Goal: Transaction & Acquisition: Purchase product/service

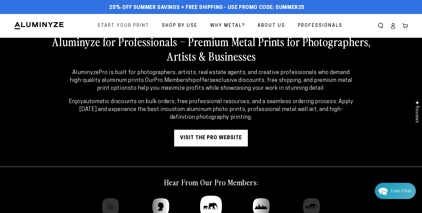
click at [141, 26] on span "Start Your Print" at bounding box center [123, 26] width 52 height 8
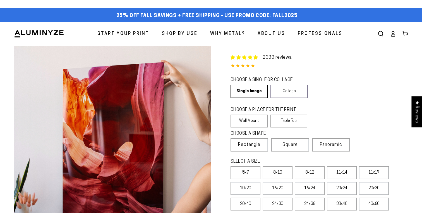
select select "**********"
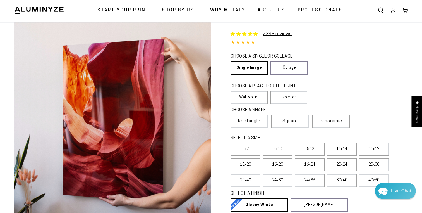
scroll to position [24, 0]
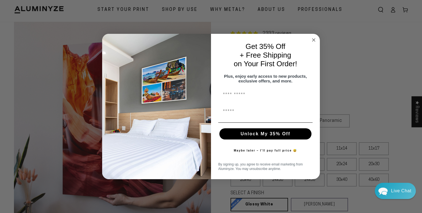
click at [314, 40] on circle "Close dialog" at bounding box center [314, 40] width 6 height 6
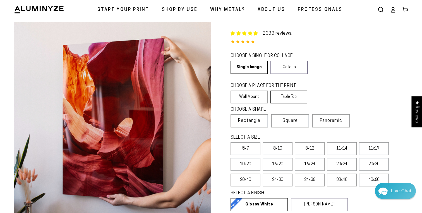
click at [286, 103] on label "Table Top" at bounding box center [288, 96] width 37 height 13
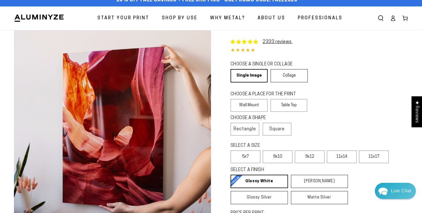
scroll to position [15, 0]
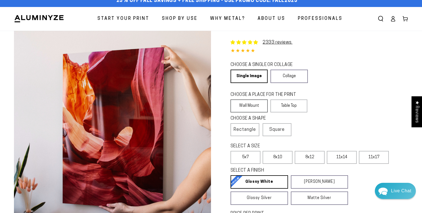
click at [256, 106] on label "Wall Mount" at bounding box center [249, 105] width 37 height 13
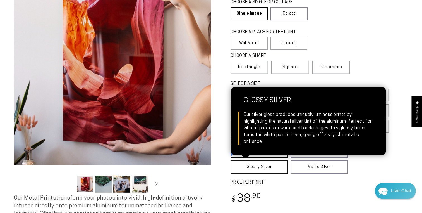
scroll to position [70, 0]
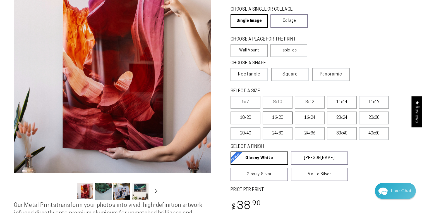
click at [277, 123] on label "16x20" at bounding box center [278, 117] width 30 height 13
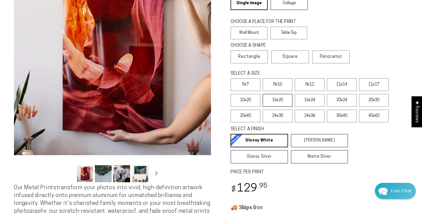
scroll to position [92, 0]
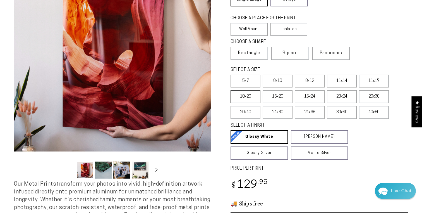
click at [255, 100] on label "10x20" at bounding box center [246, 96] width 30 height 13
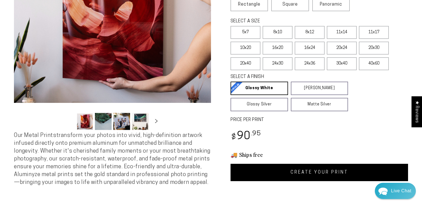
scroll to position [140, 0]
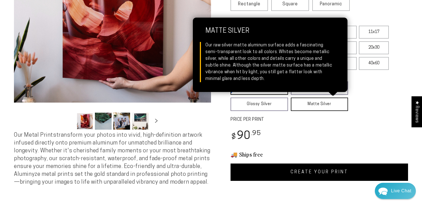
click at [331, 109] on link "Matte Silver Matte Silver Our raw silver matte aluminum surface adds a fascinat…" at bounding box center [319, 103] width 57 height 13
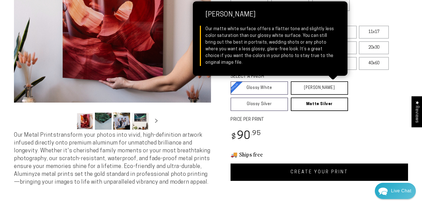
click at [325, 93] on link "[PERSON_NAME] Matte White Our matte white surface offers a flatter tone and sli…" at bounding box center [319, 87] width 57 height 13
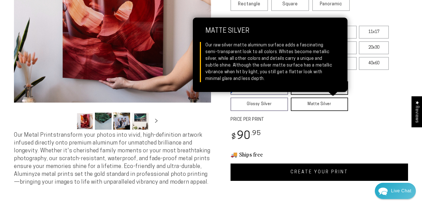
click at [304, 100] on link "Matte Silver Matte Silver Our raw silver matte aluminum surface adds a fascinat…" at bounding box center [319, 103] width 57 height 13
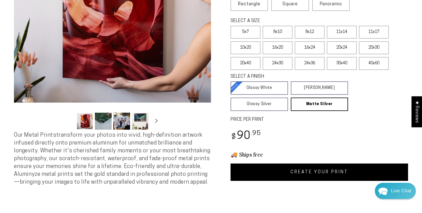
click at [357, 95] on fieldset "SELECT A FINISH Learn more Glossy White Glossy White Our bright white glossy su…" at bounding box center [318, 91] width 174 height 37
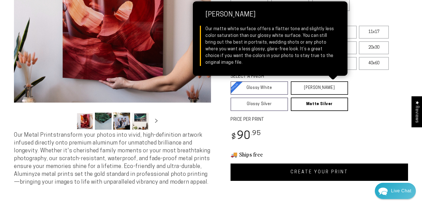
click at [340, 91] on link "[PERSON_NAME] Matte White Our matte white surface offers a flatter tone and sli…" at bounding box center [319, 87] width 57 height 13
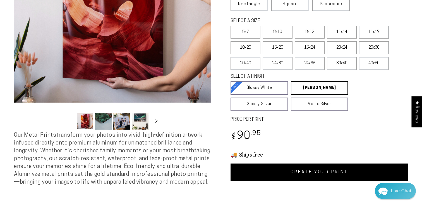
click at [371, 118] on label "PRICE PER PRINT" at bounding box center [320, 119] width 178 height 6
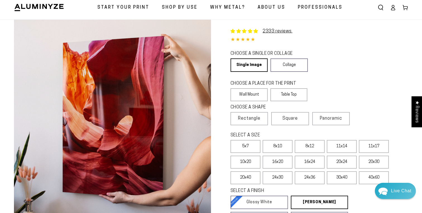
scroll to position [23, 0]
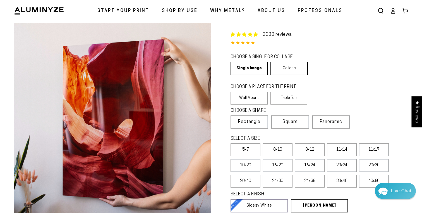
click at [306, 67] on link "Collage" at bounding box center [288, 68] width 37 height 13
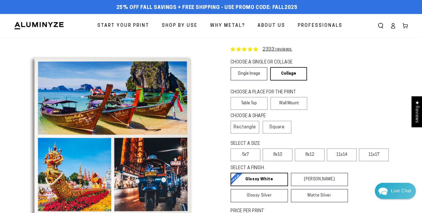
click at [341, 86] on div "2333 reviews. Collage Product CHOOSE A SINGLE OR COLLAGE Learn more Single Imag…" at bounding box center [309, 155] width 197 height 234
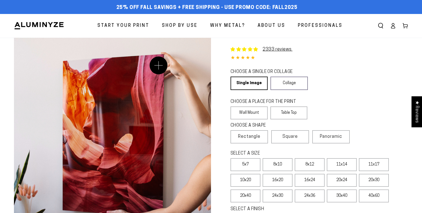
select select "**********"
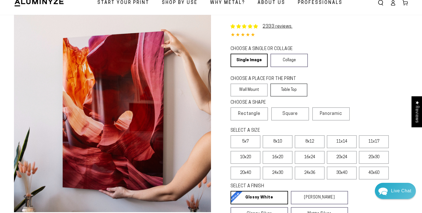
click at [296, 92] on label "Table Top" at bounding box center [288, 89] width 37 height 13
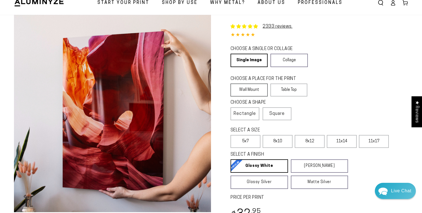
click at [253, 91] on label "Wall Mount" at bounding box center [249, 89] width 37 height 13
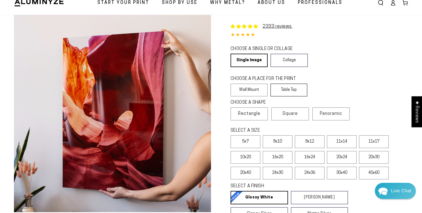
click at [296, 95] on label "Table Top" at bounding box center [288, 89] width 37 height 13
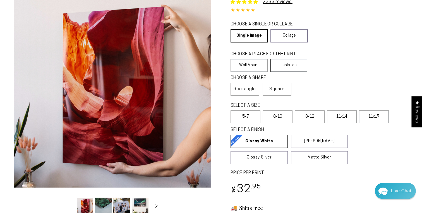
scroll to position [48, 0]
click at [251, 64] on label "Wall Mount" at bounding box center [249, 65] width 37 height 13
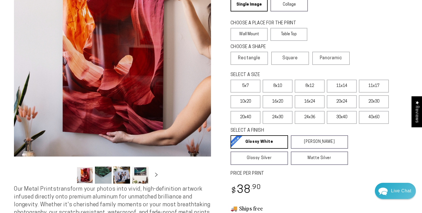
scroll to position [79, 0]
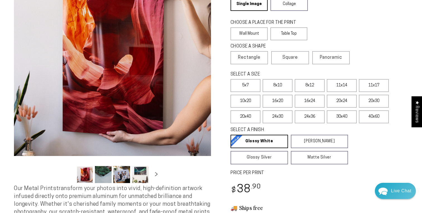
click at [107, 175] on button "Load image 2 in gallery view" at bounding box center [103, 174] width 17 height 17
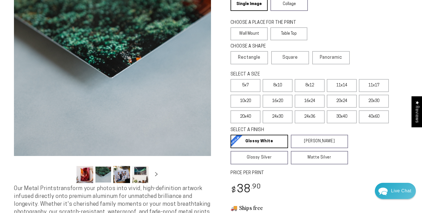
click at [124, 176] on button "Load image 3 in gallery view" at bounding box center [121, 174] width 17 height 17
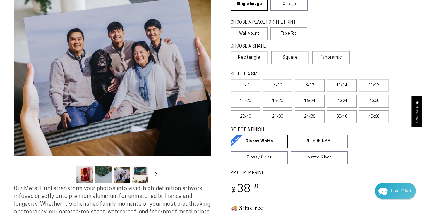
click at [135, 178] on button "Load image 4 in gallery view" at bounding box center [140, 174] width 17 height 17
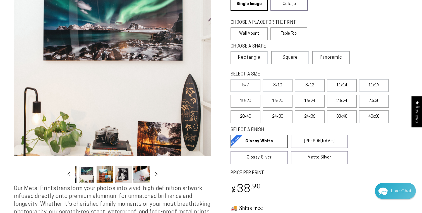
scroll to position [0, 54]
click at [155, 174] on icon "Slide right" at bounding box center [156, 174] width 8 height 4
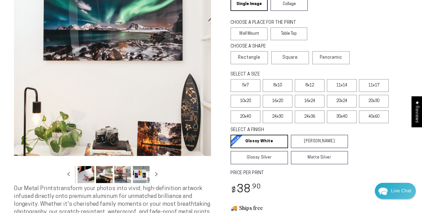
scroll to position [0, 109]
click at [92, 171] on button "Load image 7 in gallery view" at bounding box center [86, 174] width 17 height 17
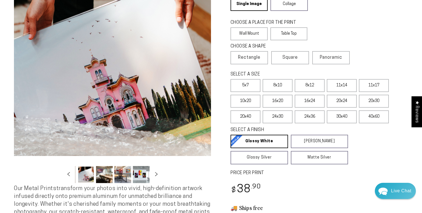
click at [104, 174] on button "Load image 8 in gallery view" at bounding box center [104, 174] width 17 height 17
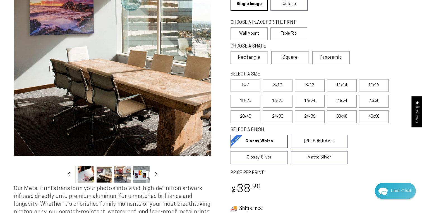
click at [125, 174] on button "Load image 9 in gallery view" at bounding box center [122, 174] width 17 height 17
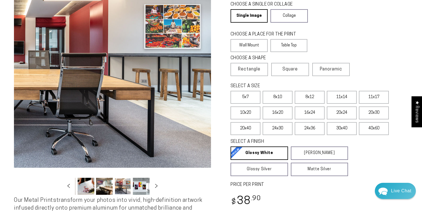
scroll to position [65, 0]
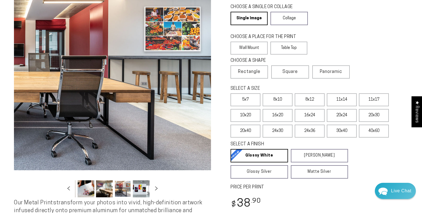
click at [140, 190] on button "Load image 10 in gallery view" at bounding box center [141, 188] width 17 height 17
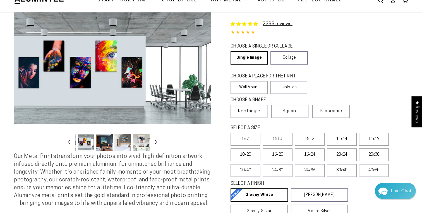
scroll to position [23, 0]
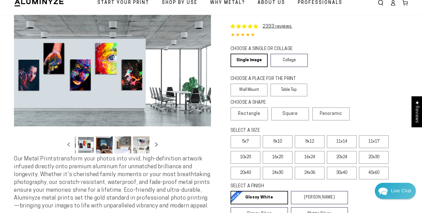
click at [157, 145] on icon "Slide right" at bounding box center [156, 144] width 3 height 4
click at [87, 151] on button "Load image 13 in gallery view" at bounding box center [86, 144] width 17 height 17
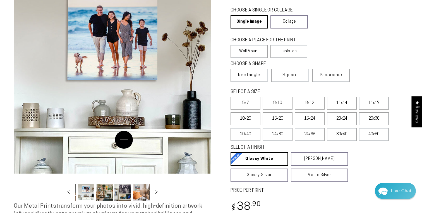
scroll to position [75, 0]
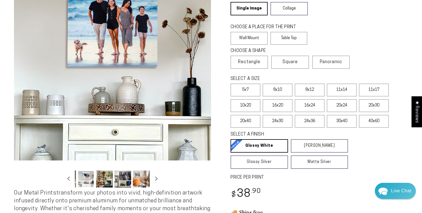
click at [105, 182] on button "Load image 14 in gallery view" at bounding box center [104, 178] width 17 height 17
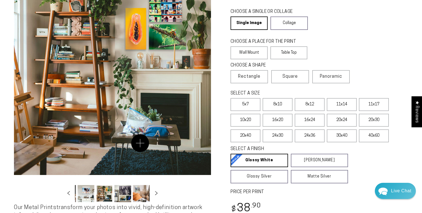
scroll to position [64, 0]
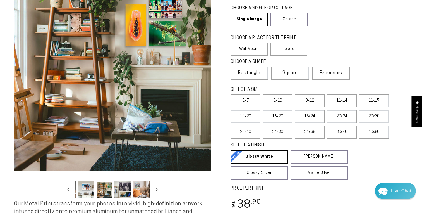
click at [119, 191] on button "Load image 15 in gallery view" at bounding box center [122, 189] width 17 height 17
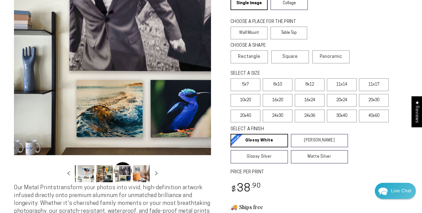
scroll to position [80, 0]
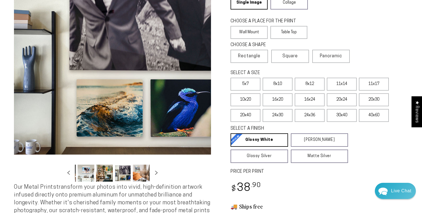
click at [136, 175] on button "Load image 16 in gallery view" at bounding box center [141, 172] width 17 height 17
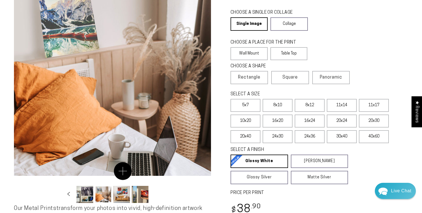
scroll to position [81, 0]
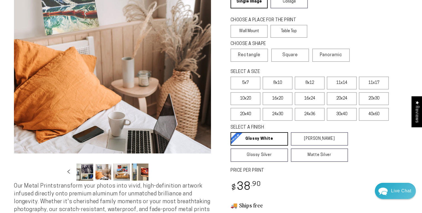
click at [143, 172] on button "Load image 18 in gallery view" at bounding box center [140, 171] width 17 height 17
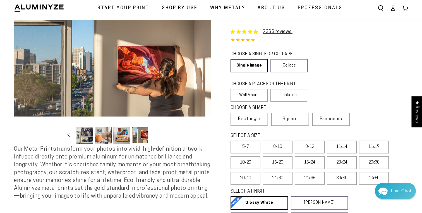
scroll to position [0, 0]
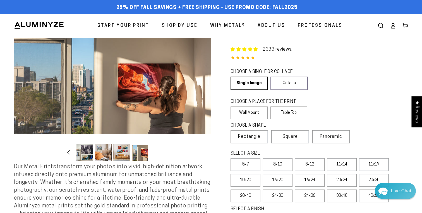
click at [69, 153] on icon "Slide left" at bounding box center [69, 152] width 8 height 4
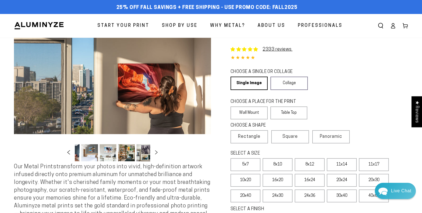
click at [69, 153] on icon "Slide left" at bounding box center [69, 152] width 8 height 4
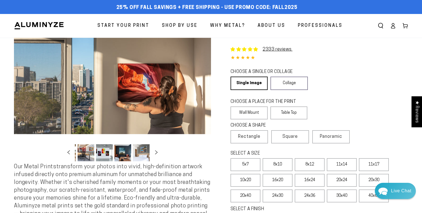
click at [138, 154] on button "Load image 12 in gallery view" at bounding box center [141, 152] width 17 height 17
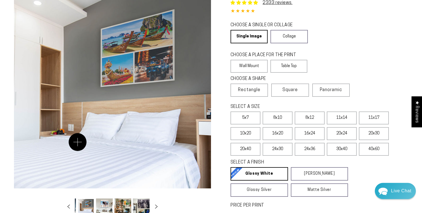
scroll to position [95, 0]
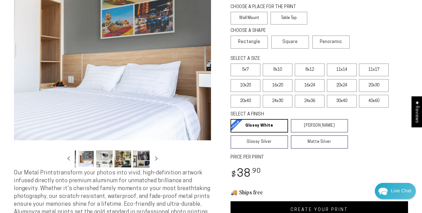
click at [103, 157] on button "Load image 13 in gallery view" at bounding box center [104, 158] width 17 height 17
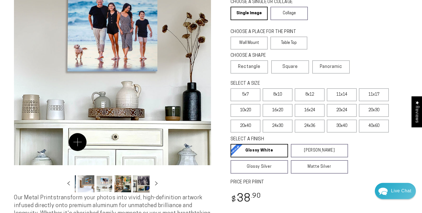
scroll to position [79, 0]
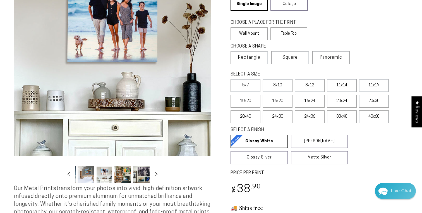
click at [90, 178] on button "Load image 12 in gallery view" at bounding box center [86, 174] width 17 height 17
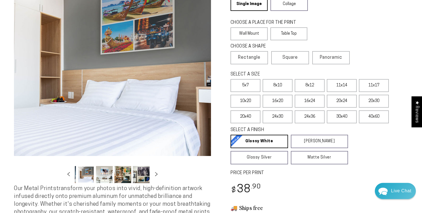
click at [121, 179] on button "Load image 14 in gallery view" at bounding box center [122, 174] width 17 height 17
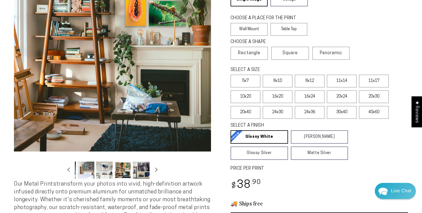
scroll to position [90, 0]
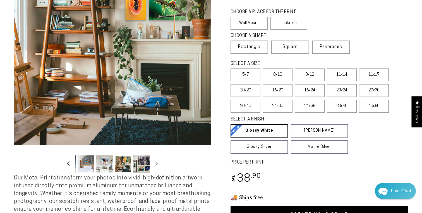
click at [68, 165] on icon "Slide left" at bounding box center [69, 163] width 8 height 4
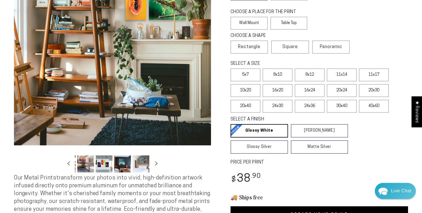
scroll to position [0, 146]
click at [109, 166] on button "Load image 10 in gallery view" at bounding box center [104, 163] width 17 height 17
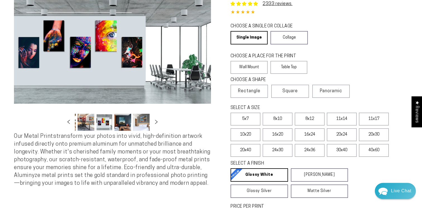
scroll to position [42, 0]
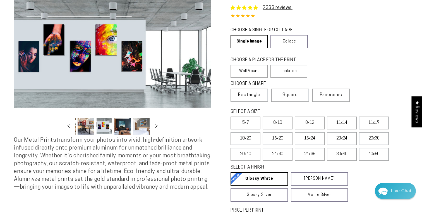
click at [90, 129] on button "Load image 9 in gallery view" at bounding box center [86, 125] width 17 height 17
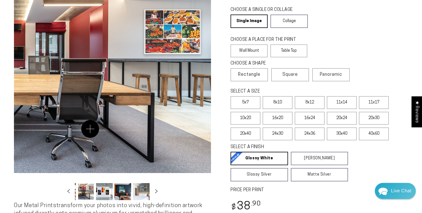
scroll to position [87, 0]
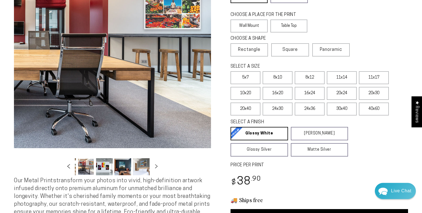
click at [69, 167] on icon "Slide left" at bounding box center [68, 166] width 3 height 4
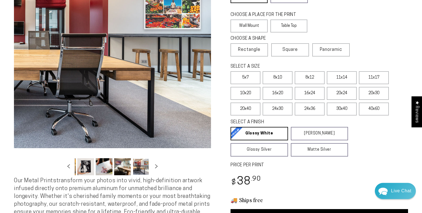
scroll to position [0, 91]
click at [88, 166] on button "Load image 6 in gallery view" at bounding box center [86, 166] width 17 height 17
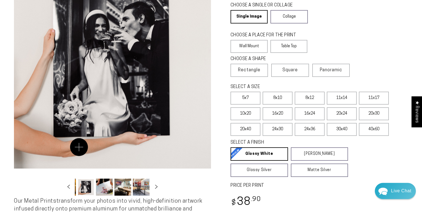
scroll to position [69, 0]
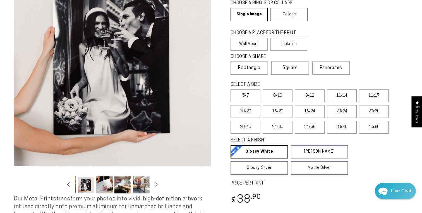
click at [69, 186] on button "Slide left" at bounding box center [69, 184] width 12 height 12
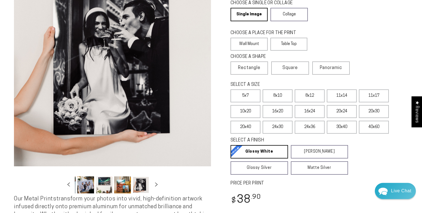
scroll to position [0, 36]
click at [122, 185] on button "Load image 5 in gallery view" at bounding box center [122, 184] width 17 height 17
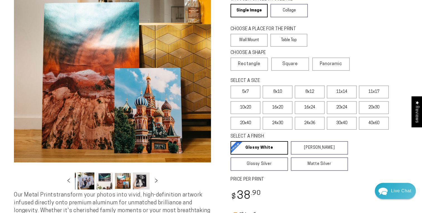
scroll to position [74, 0]
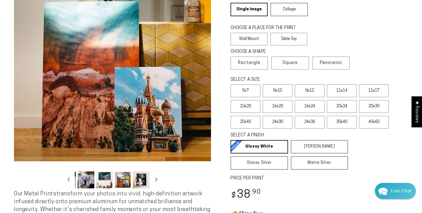
click at [106, 184] on button "Load image 4 in gallery view" at bounding box center [104, 179] width 17 height 17
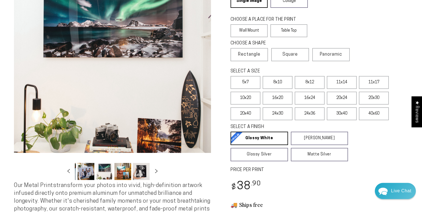
scroll to position [83, 0]
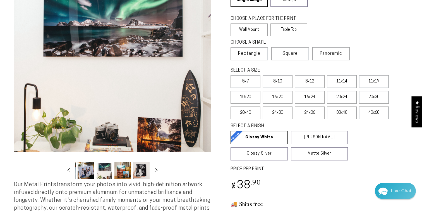
click at [94, 173] on button "Load image 3 in gallery view" at bounding box center [86, 170] width 17 height 17
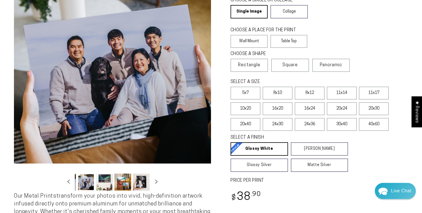
scroll to position [70, 0]
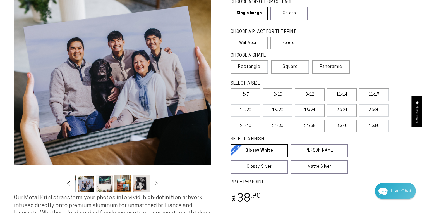
click at [69, 182] on icon "Slide left" at bounding box center [68, 183] width 3 height 4
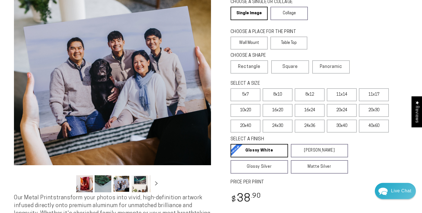
scroll to position [0, 0]
click at [99, 182] on button "Load image 2 in gallery view" at bounding box center [103, 183] width 17 height 17
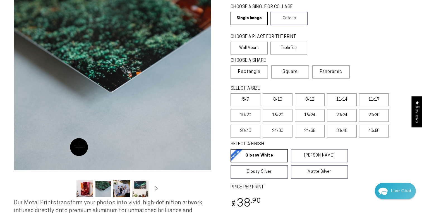
scroll to position [78, 0]
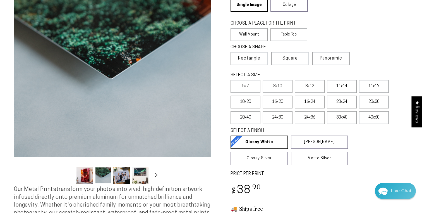
click at [87, 178] on button "Load image 1 in gallery view" at bounding box center [84, 175] width 17 height 17
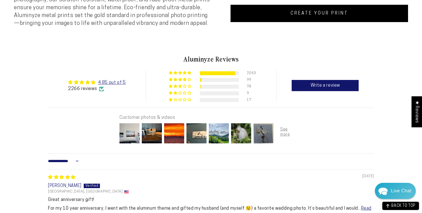
scroll to position [300, 0]
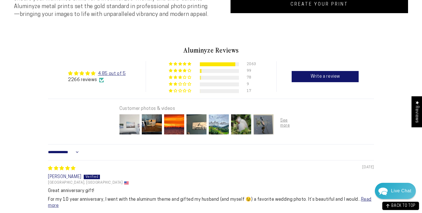
click at [134, 121] on img at bounding box center [129, 124] width 22 height 22
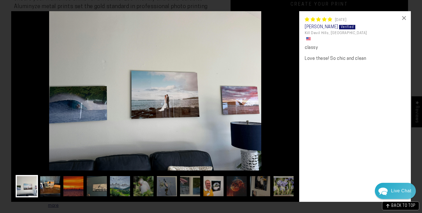
click at [44, 188] on img at bounding box center [50, 186] width 22 height 22
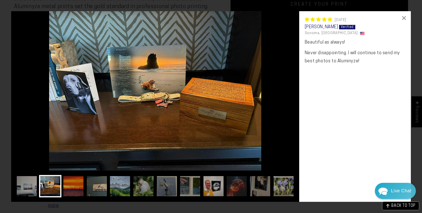
click at [59, 190] on img at bounding box center [50, 186] width 22 height 22
click at [76, 185] on img at bounding box center [73, 186] width 22 height 22
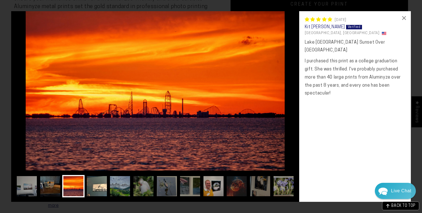
click at [96, 187] on img at bounding box center [97, 186] width 22 height 22
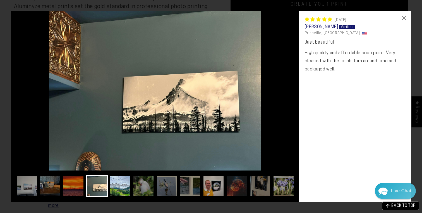
click at [116, 188] on img at bounding box center [120, 186] width 22 height 22
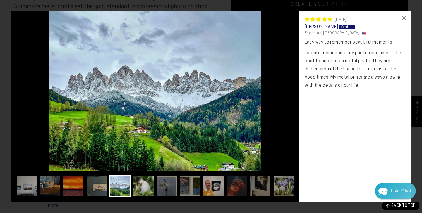
click at [143, 184] on img at bounding box center [143, 186] width 22 height 22
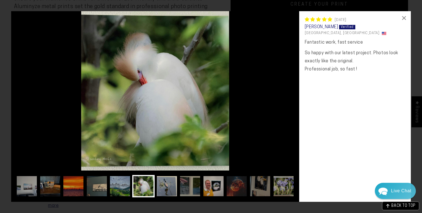
click at [163, 183] on img at bounding box center [167, 186] width 22 height 22
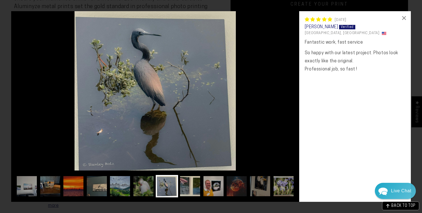
click at [182, 185] on img at bounding box center [190, 186] width 22 height 22
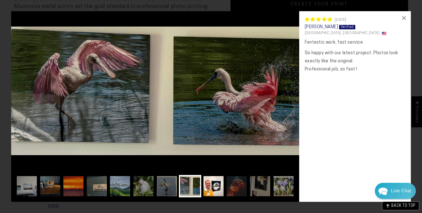
click at [207, 186] on img at bounding box center [213, 186] width 22 height 22
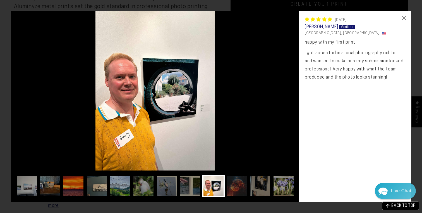
click at [232, 188] on img at bounding box center [237, 186] width 22 height 22
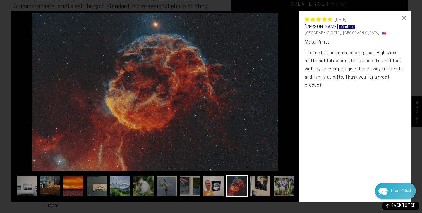
click at [257, 189] on img at bounding box center [260, 186] width 22 height 22
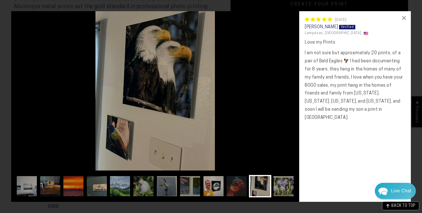
scroll to position [0, 11]
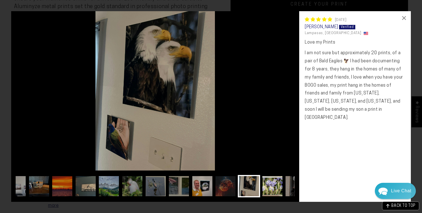
click at [277, 189] on img at bounding box center [272, 186] width 22 height 22
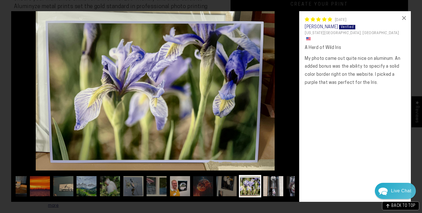
click at [277, 193] on img at bounding box center [273, 186] width 22 height 22
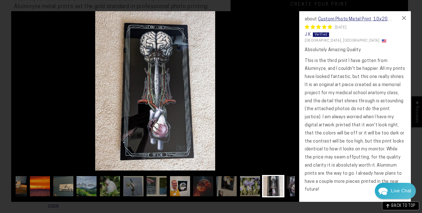
scroll to position [0, 56]
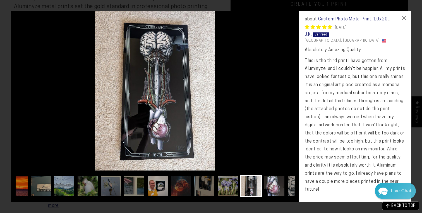
click at [277, 191] on img at bounding box center [274, 186] width 22 height 22
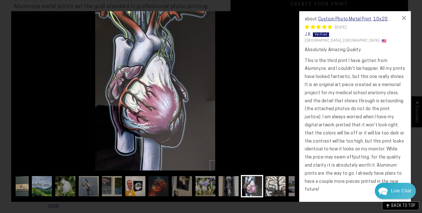
click at [277, 191] on img at bounding box center [275, 186] width 22 height 22
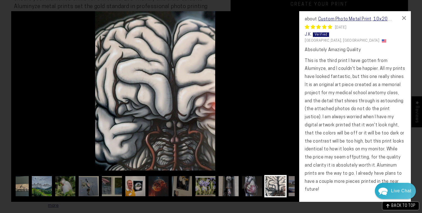
scroll to position [0, 100]
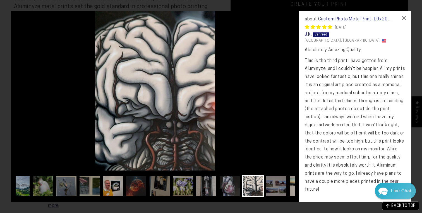
click at [281, 193] on img at bounding box center [276, 186] width 22 height 22
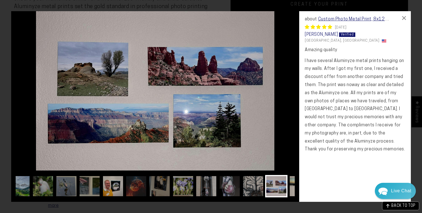
scroll to position [0, 123]
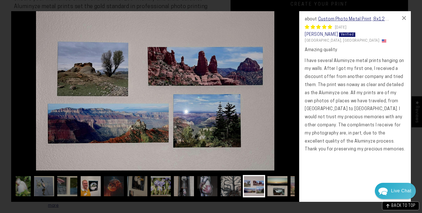
click at [287, 190] on img at bounding box center [277, 186] width 22 height 22
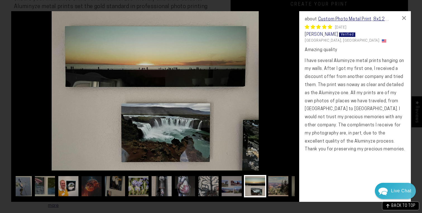
click at [291, 189] on div at bounding box center [155, 187] width 279 height 25
click at [283, 191] on img at bounding box center [278, 186] width 22 height 22
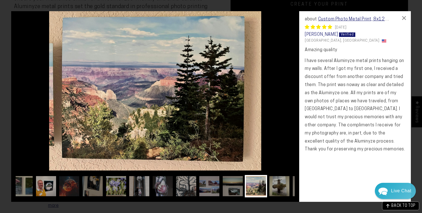
click at [285, 191] on img at bounding box center [279, 186] width 22 height 22
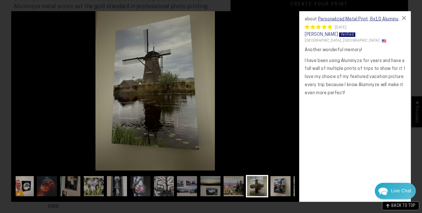
click at [285, 191] on img at bounding box center [280, 186] width 22 height 22
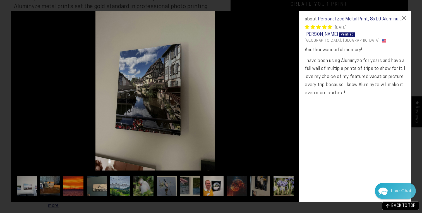
scroll to position [0, 212]
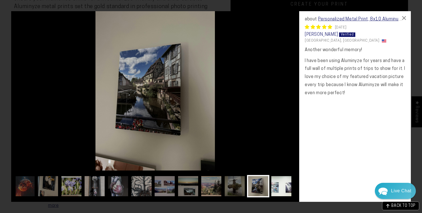
click at [285, 190] on img at bounding box center [281, 186] width 22 height 22
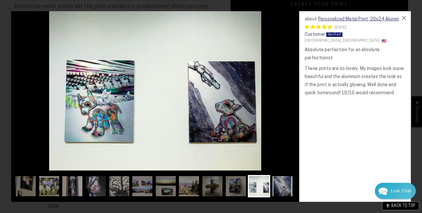
click at [285, 190] on img at bounding box center [282, 186] width 22 height 22
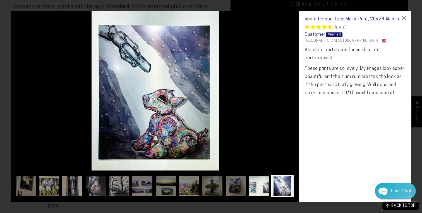
scroll to position [0, 257]
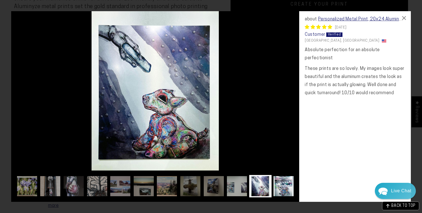
click at [289, 190] on img at bounding box center [283, 186] width 22 height 22
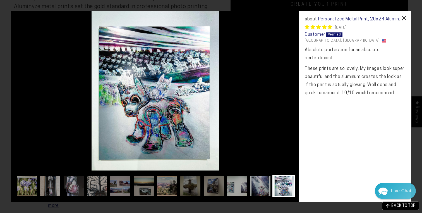
click at [404, 16] on div "×" at bounding box center [403, 17] width 13 height 13
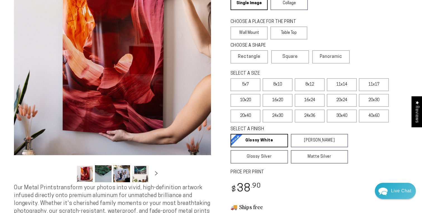
scroll to position [82, 0]
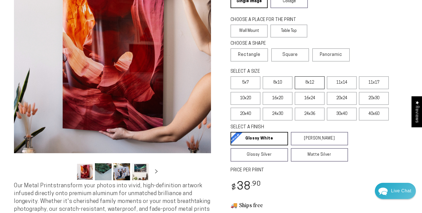
click at [301, 84] on label "8x12" at bounding box center [310, 82] width 30 height 13
click at [336, 87] on label "11x14" at bounding box center [342, 82] width 30 height 13
click at [374, 79] on label "11x17" at bounding box center [374, 82] width 30 height 13
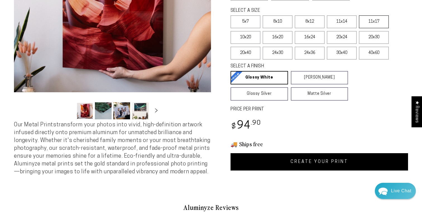
scroll to position [145, 0]
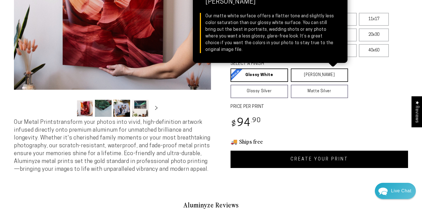
click at [337, 72] on link "Matte White Matte White Our matte white surface offers a flatter tone and sligh…" at bounding box center [319, 74] width 57 height 13
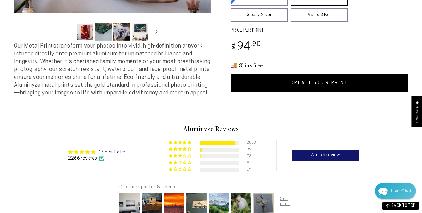
scroll to position [215, 0]
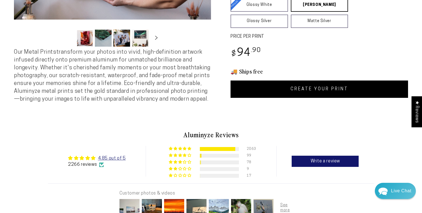
click at [368, 93] on link "CREATE YOUR PRINT" at bounding box center [320, 88] width 178 height 17
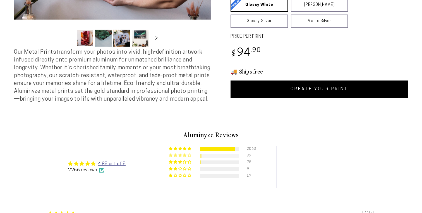
select select "**********"
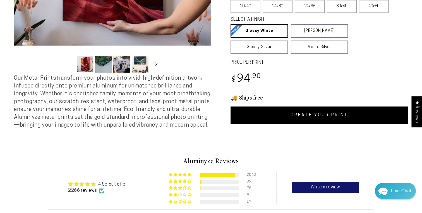
scroll to position [159, 0]
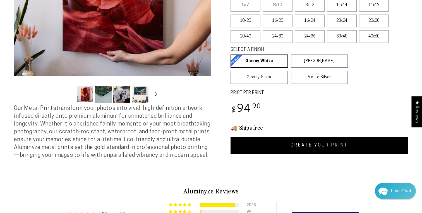
click at [264, 151] on link "CREATE YOUR PRINT" at bounding box center [320, 144] width 178 height 17
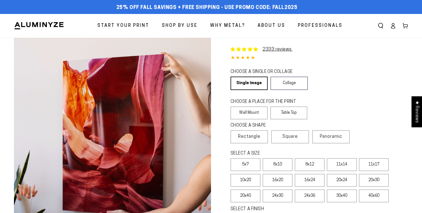
select select "**********"
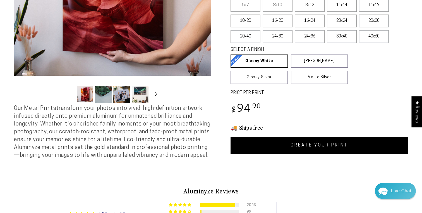
click at [274, 143] on link "CREATE YOUR PRINT" at bounding box center [320, 144] width 178 height 17
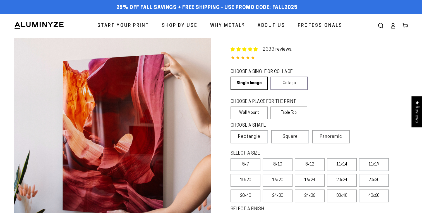
select select "**********"
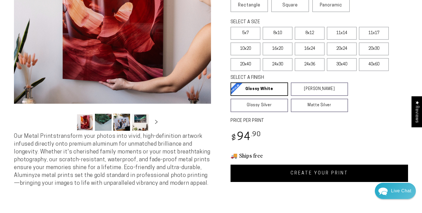
scroll to position [124, 0]
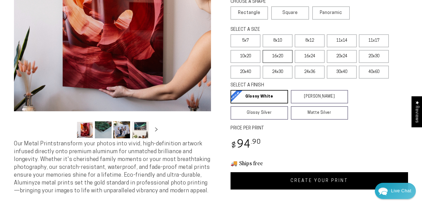
click at [277, 56] on label "16x20" at bounding box center [278, 56] width 30 height 13
click at [256, 62] on label "10x20" at bounding box center [246, 56] width 30 height 13
click at [297, 183] on link "CREATE YOUR PRINT" at bounding box center [320, 180] width 178 height 17
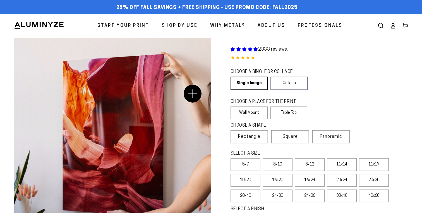
scroll to position [124, 0]
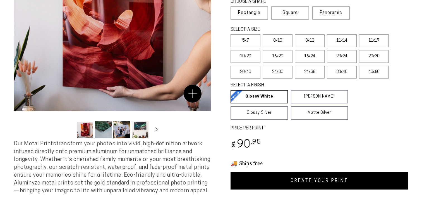
select select "**********"
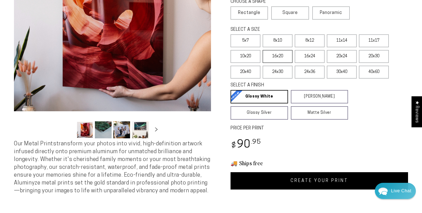
click at [273, 57] on label "16x20" at bounding box center [278, 56] width 30 height 13
click at [304, 57] on label "16x24" at bounding box center [310, 56] width 30 height 13
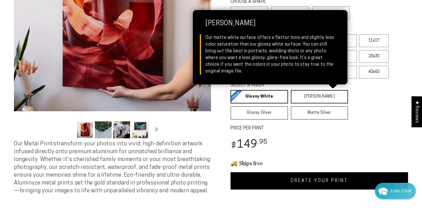
click at [307, 96] on link "Matte White Matte White Our matte white surface offers a flatter tone and sligh…" at bounding box center [319, 96] width 57 height 13
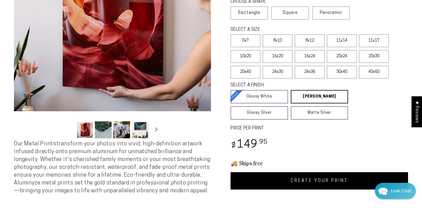
click at [323, 182] on link "CREATE YOUR PRINT" at bounding box center [320, 180] width 178 height 17
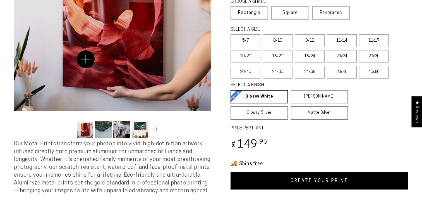
select select "**********"
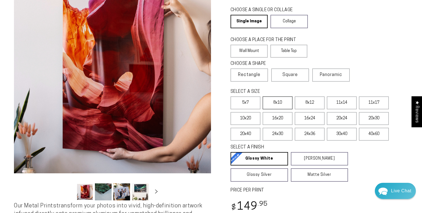
scroll to position [73, 0]
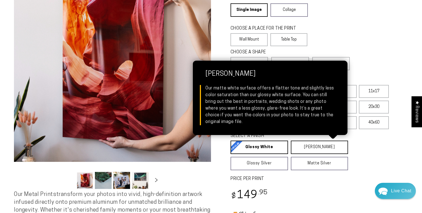
click at [312, 151] on link "[PERSON_NAME] Matte White Our matte white surface offers a flatter tone and sli…" at bounding box center [319, 146] width 57 height 13
click at [308, 148] on link "[PERSON_NAME] Matte White Our matte white surface offers a flatter tone and sli…" at bounding box center [319, 146] width 57 height 13
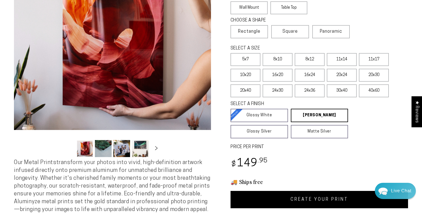
scroll to position [111, 0]
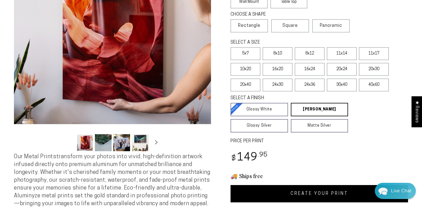
click at [307, 191] on link "CREATE YOUR PRINT" at bounding box center [320, 193] width 178 height 17
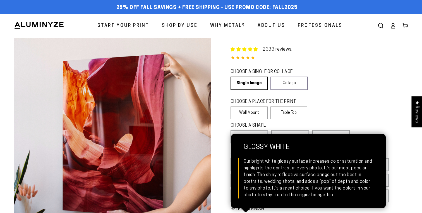
scroll to position [111, 0]
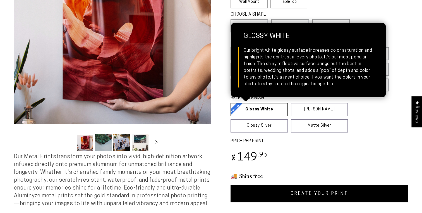
select select "**********"
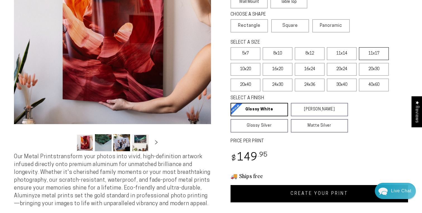
click at [370, 54] on label "11x17" at bounding box center [374, 53] width 30 height 13
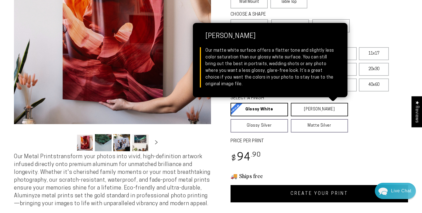
click at [315, 113] on link "[PERSON_NAME] Matte White Our matte white surface offers a flatter tone and sli…" at bounding box center [319, 109] width 57 height 13
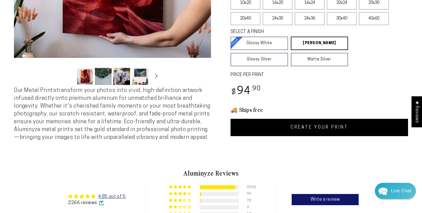
scroll to position [177, 0]
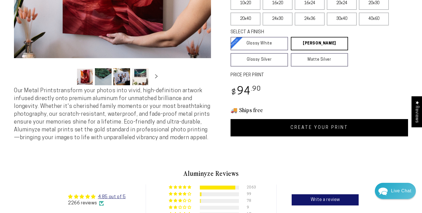
click at [310, 133] on link "CREATE YOUR PRINT" at bounding box center [320, 127] width 178 height 17
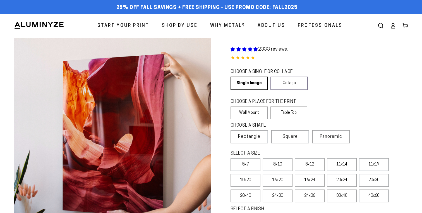
scroll to position [52, 0]
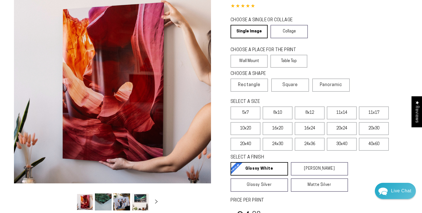
select select "**********"
click at [348, 113] on label "11x14" at bounding box center [342, 112] width 30 height 13
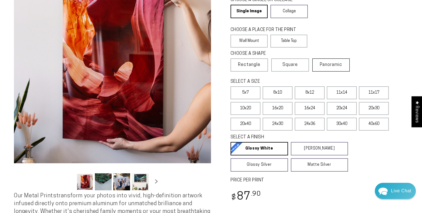
scroll to position [92, 0]
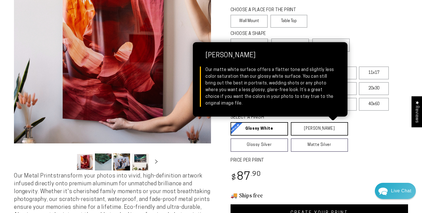
click at [318, 129] on link "[PERSON_NAME] Matte White Our matte white surface offers a flatter tone and sli…" at bounding box center [319, 128] width 57 height 13
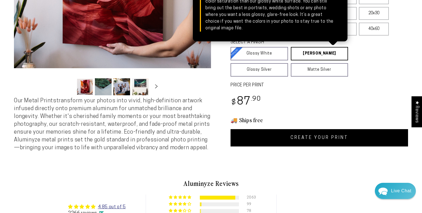
scroll to position [180, 0]
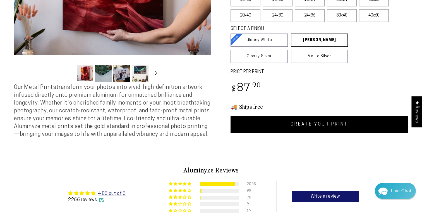
click at [318, 130] on link "CREATE YOUR PRINT" at bounding box center [320, 124] width 178 height 17
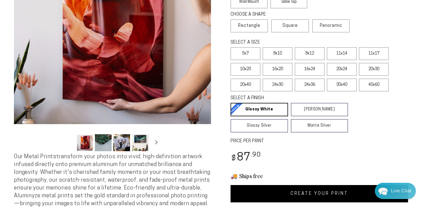
select select "**********"
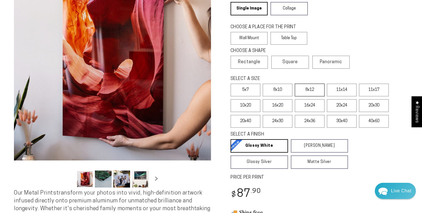
click at [306, 91] on label "8x12" at bounding box center [310, 89] width 30 height 13
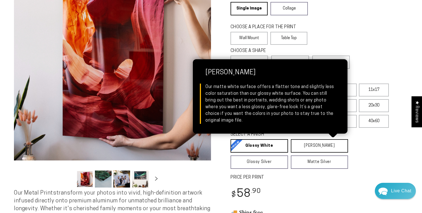
click at [325, 147] on link "[PERSON_NAME] Matte White Our matte white surface offers a flatter tone and sli…" at bounding box center [319, 145] width 57 height 13
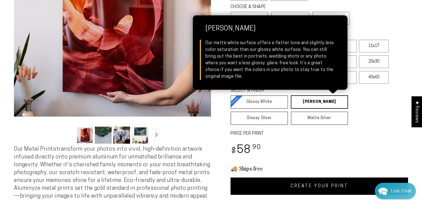
scroll to position [131, 0]
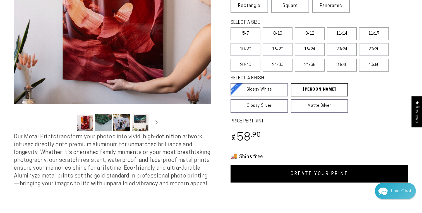
click at [318, 172] on link "CREATE YOUR PRINT" at bounding box center [320, 173] width 178 height 17
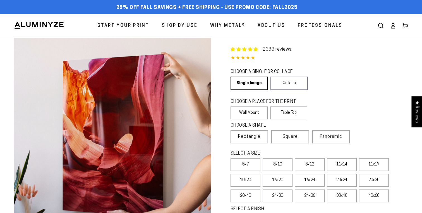
select select "**********"
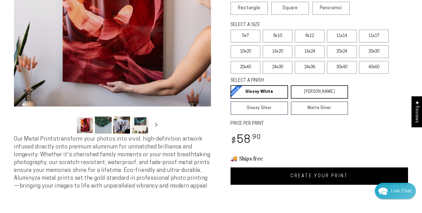
scroll to position [128, 0]
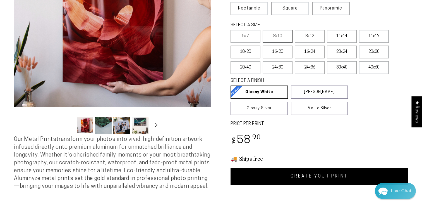
click at [282, 36] on label "8x10" at bounding box center [278, 36] width 30 height 13
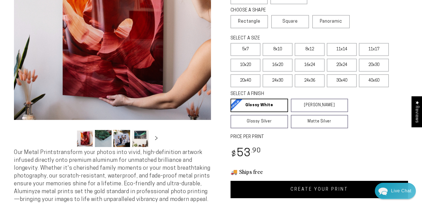
scroll to position [125, 0]
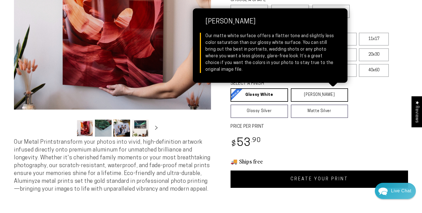
click at [317, 99] on link "[PERSON_NAME] Matte White Our matte white surface offers a flatter tone and sli…" at bounding box center [319, 94] width 57 height 13
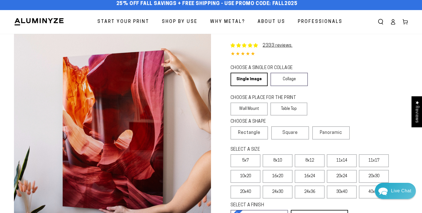
scroll to position [6, 0]
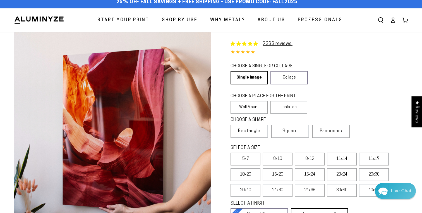
click at [236, 23] on span "Why Metal?" at bounding box center [227, 20] width 35 height 8
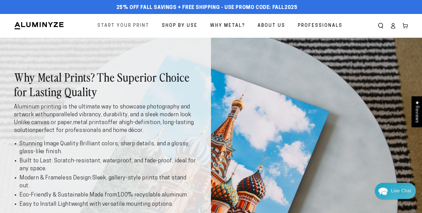
click at [136, 26] on span "Start Your Print" at bounding box center [123, 26] width 52 height 8
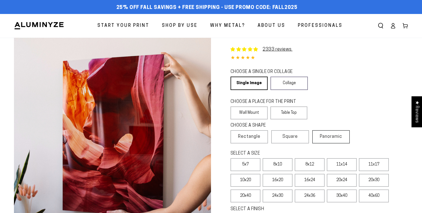
select select "**********"
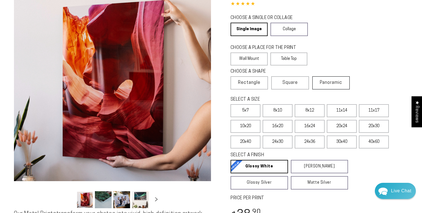
scroll to position [56, 0]
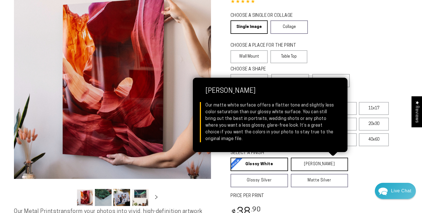
click at [323, 168] on link "[PERSON_NAME] Matte White Our matte white surface offers a flatter tone and sli…" at bounding box center [319, 163] width 57 height 13
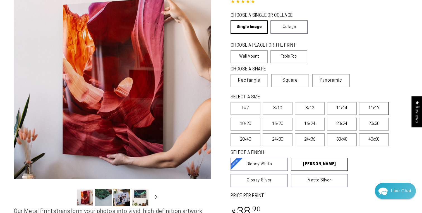
click at [375, 108] on label "11x17" at bounding box center [374, 108] width 30 height 13
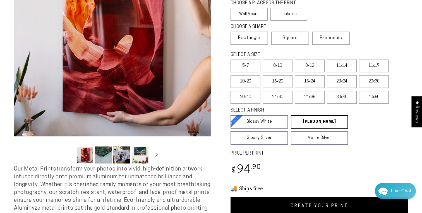
scroll to position [120, 0]
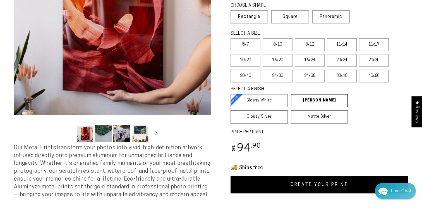
click at [323, 190] on link "CREATE YOUR PRINT" at bounding box center [320, 184] width 178 height 17
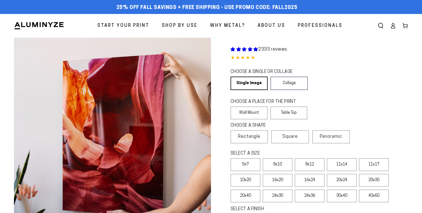
scroll to position [120, 0]
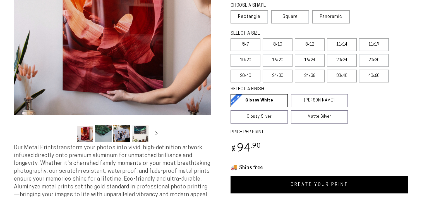
select select "**********"
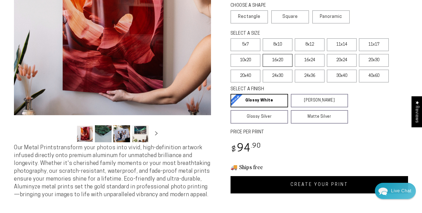
click at [284, 63] on label "16x20" at bounding box center [278, 60] width 30 height 13
click at [327, 185] on link "CREATE YOUR PRINT" at bounding box center [320, 184] width 178 height 17
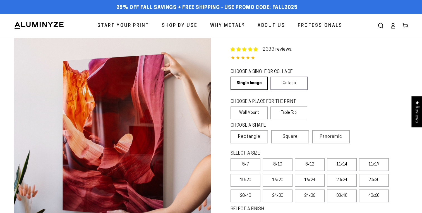
scroll to position [120, 0]
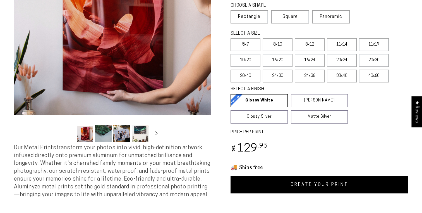
select select "**********"
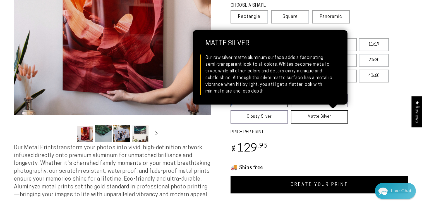
click at [320, 118] on link "Matte Silver Matte Silver Our raw silver matte aluminum surface adds a fascinat…" at bounding box center [319, 116] width 57 height 13
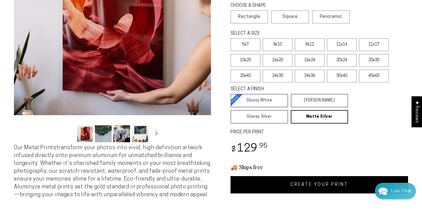
click at [305, 185] on link "CREATE YOUR PRINT" at bounding box center [320, 184] width 178 height 17
